Goal: Transaction & Acquisition: Download file/media

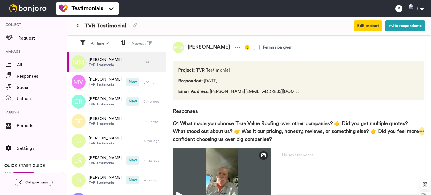
click at [420, 131] on icon at bounding box center [422, 132] width 5 height 6
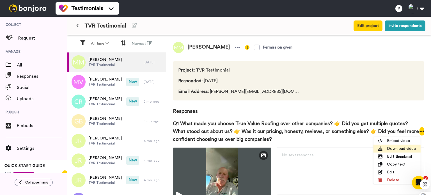
click at [402, 149] on li "Download video" at bounding box center [397, 149] width 47 height 8
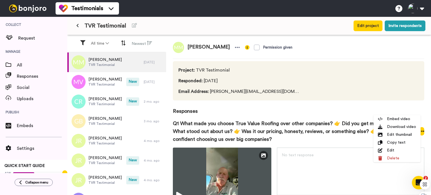
click at [380, 120] on span "Q1 What made you choose True Value Roofing over other companies? 👉 Did you get …" at bounding box center [296, 132] width 247 height 24
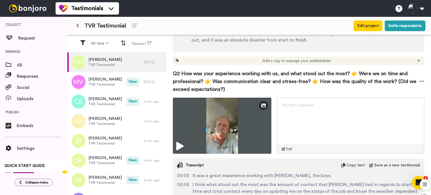
scroll to position [208, 0]
click at [420, 81] on icon at bounding box center [422, 81] width 5 height 1
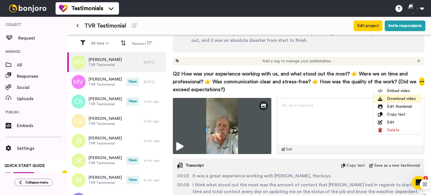
click at [397, 97] on li "Download video" at bounding box center [397, 99] width 47 height 8
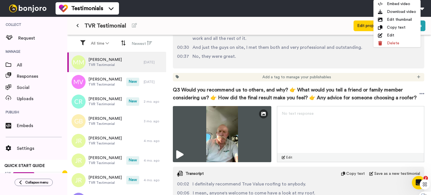
scroll to position [376, 0]
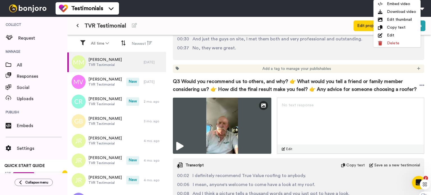
click at [387, 85] on span "Q3 Would you recommend us to others, and why? 👉 What would you tell a friend or…" at bounding box center [296, 86] width 247 height 16
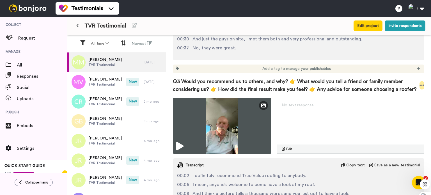
click at [420, 85] on icon at bounding box center [422, 85] width 5 height 1
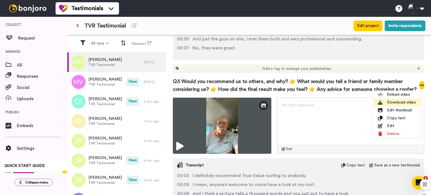
click at [408, 101] on li "Download video" at bounding box center [397, 103] width 47 height 8
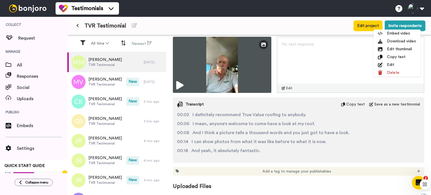
scroll to position [438, 0]
